Goal: Transaction & Acquisition: Purchase product/service

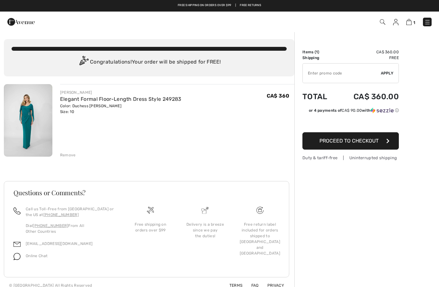
click at [329, 71] on input "TEXT" at bounding box center [341, 73] width 78 height 19
click at [334, 74] on input "TEXT" at bounding box center [341, 73] width 78 height 19
paste input "FRANK LYMAN GOWN 249283"
click at [388, 72] on span "Apply" at bounding box center [386, 73] width 13 height 6
type input "FRANK LYMAN G0WN 249283"
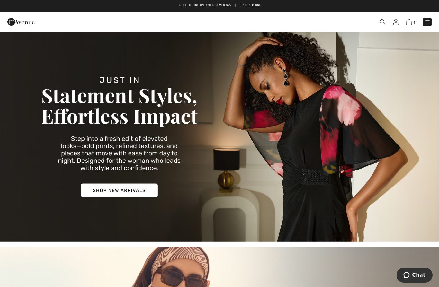
click at [428, 24] on img at bounding box center [427, 22] width 6 height 6
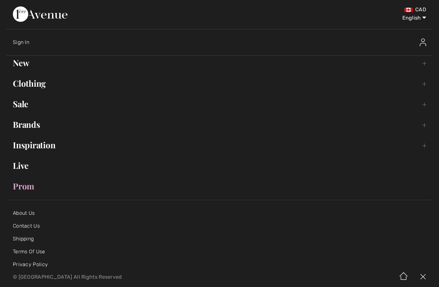
click at [33, 85] on link "Clothing Toggle submenu" at bounding box center [219, 83] width 426 height 14
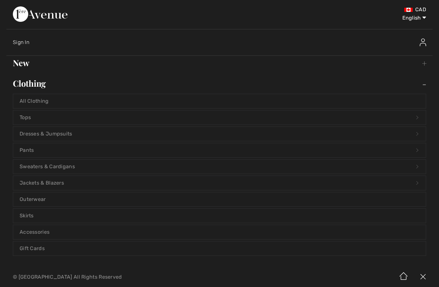
click at [40, 132] on link "Dresses & Jumpsuits Open submenu" at bounding box center [219, 134] width 412 height 14
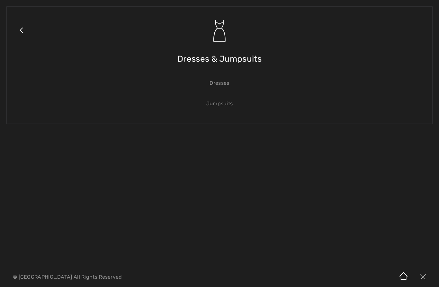
click at [221, 84] on link "Dresses" at bounding box center [219, 83] width 412 height 14
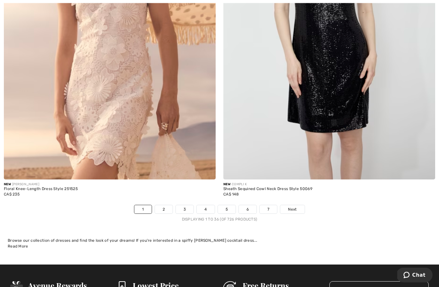
scroll to position [6195, 0]
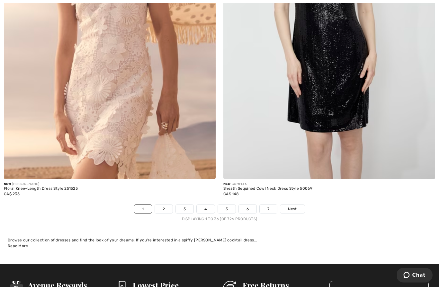
click at [298, 205] on link "Next" at bounding box center [292, 209] width 24 height 8
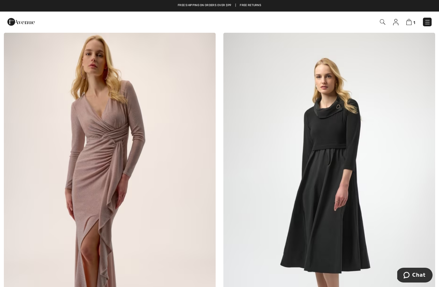
scroll to position [3541, 0]
click at [98, 154] on img at bounding box center [110, 192] width 212 height 318
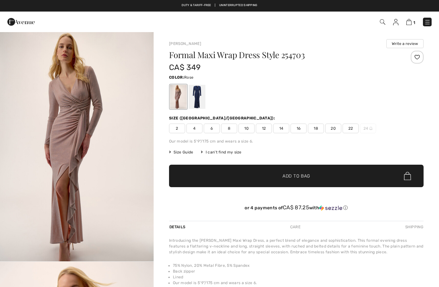
checkbox input "true"
click at [199, 100] on div at bounding box center [196, 97] width 17 height 24
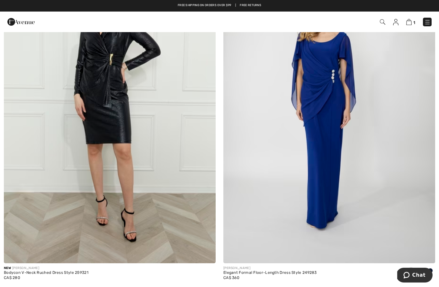
scroll to position [5081, 0]
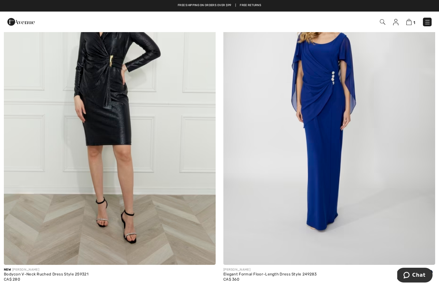
click at [349, 181] on img at bounding box center [329, 106] width 212 height 318
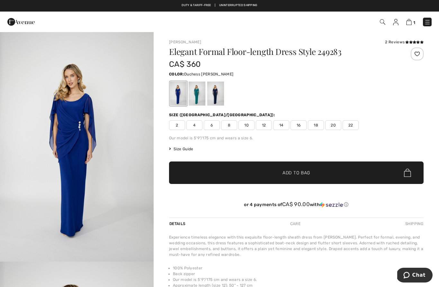
click at [195, 91] on div at bounding box center [196, 94] width 17 height 24
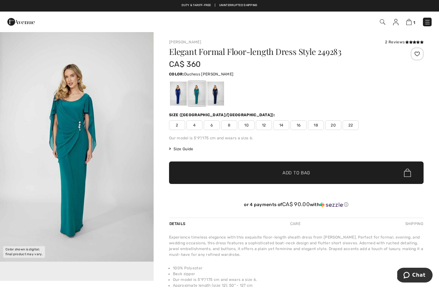
click at [179, 92] on div at bounding box center [178, 94] width 17 height 24
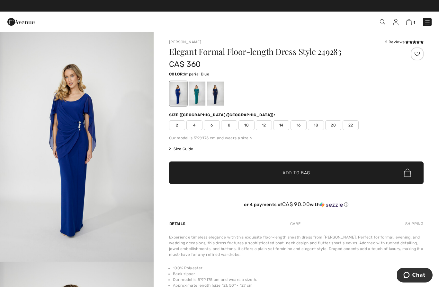
click at [218, 94] on div at bounding box center [215, 94] width 17 height 24
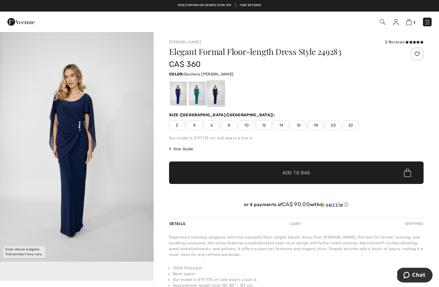
click at [194, 96] on div at bounding box center [196, 94] width 17 height 24
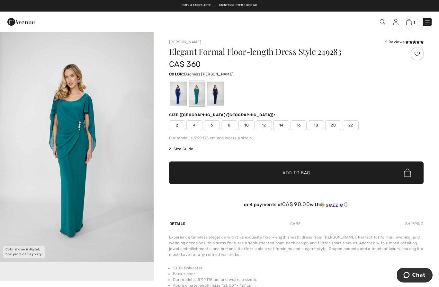
click at [246, 128] on span "10" at bounding box center [246, 125] width 16 height 10
click at [232, 178] on span "✔ Added to Bag Add to Bag" at bounding box center [296, 173] width 254 height 22
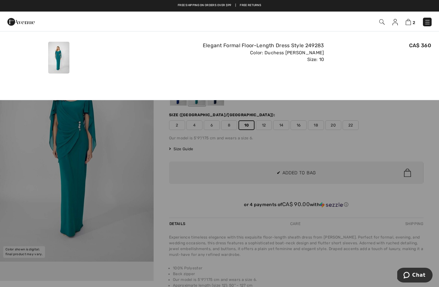
click at [415, 22] on span "2" at bounding box center [413, 22] width 3 height 5
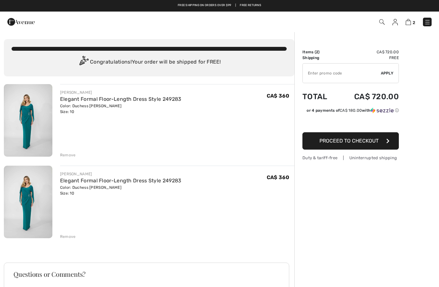
click at [66, 158] on div "Remove" at bounding box center [68, 155] width 16 height 6
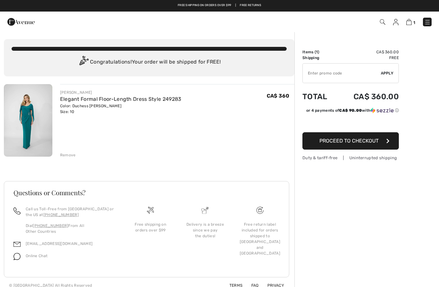
click at [340, 73] on input "TEXT" at bounding box center [341, 73] width 78 height 19
click at [385, 146] on button "Proceed to Checkout" at bounding box center [350, 140] width 96 height 17
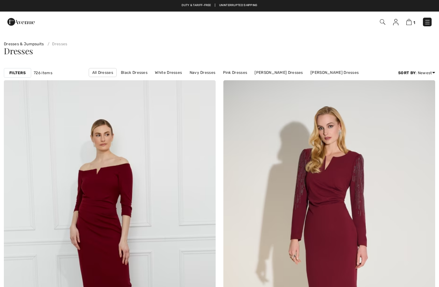
checkbox input "true"
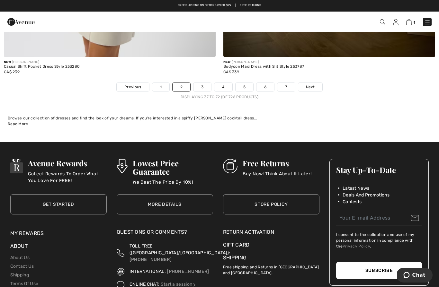
scroll to position [6317, 0]
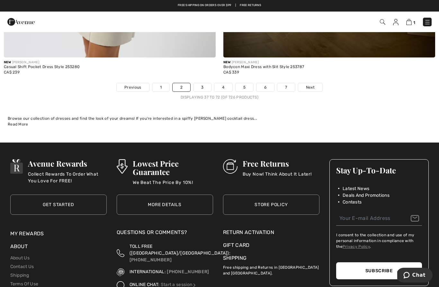
click at [311, 84] on span "Next" at bounding box center [310, 87] width 9 height 6
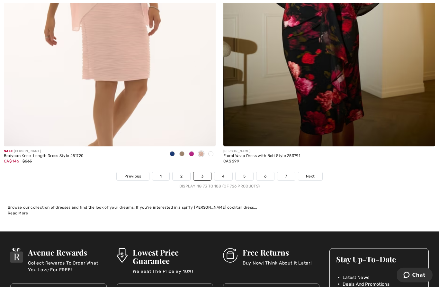
scroll to position [6228, 0]
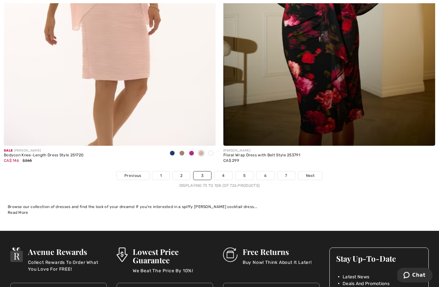
click at [314, 173] on span "Next" at bounding box center [310, 176] width 9 height 6
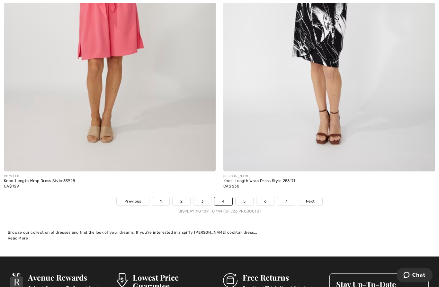
scroll to position [6203, 0]
click at [317, 197] on link "Next" at bounding box center [310, 201] width 24 height 8
